Goal: Task Accomplishment & Management: Manage account settings

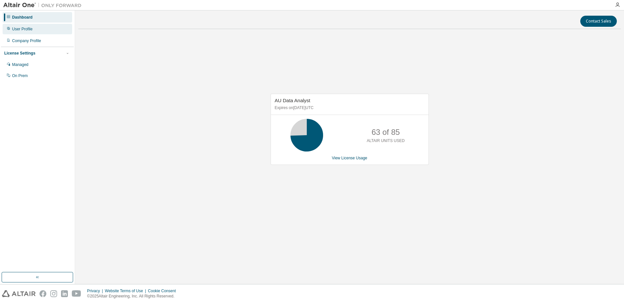
click at [23, 30] on div "User Profile" at bounding box center [22, 28] width 21 height 5
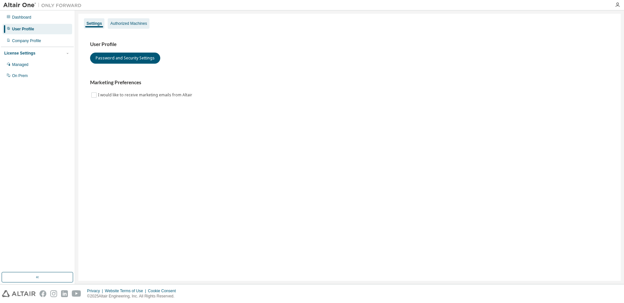
click at [121, 23] on div "Authorized Machines" at bounding box center [128, 23] width 37 height 5
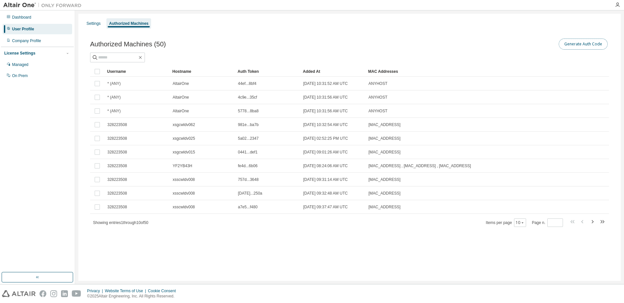
click at [592, 47] on button "Generate Auth Code" at bounding box center [583, 44] width 49 height 11
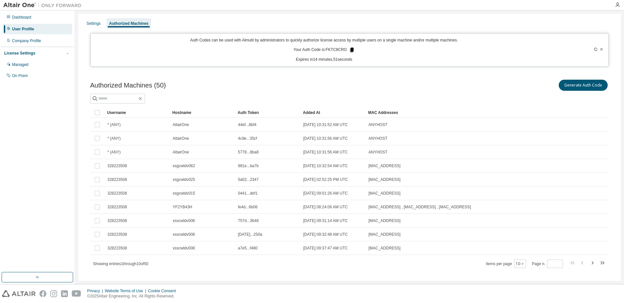
click at [350, 50] on icon at bounding box center [352, 50] width 4 height 5
